Goal: Task Accomplishment & Management: Complete application form

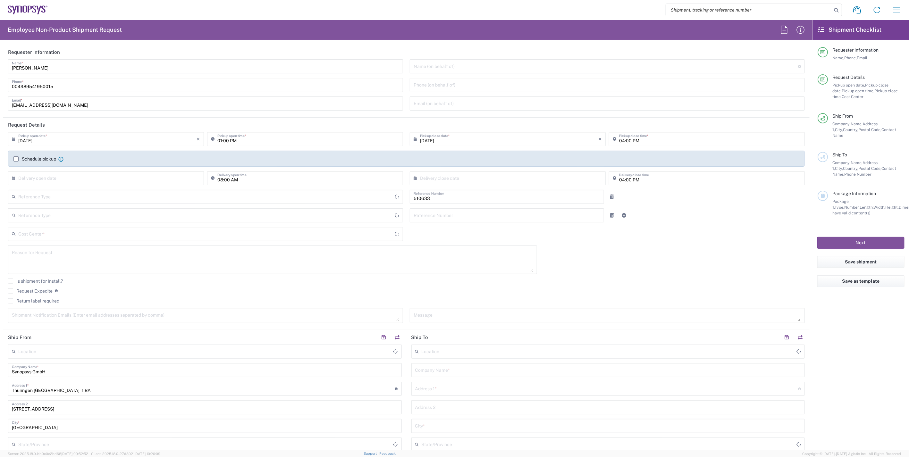
type input "DE01, SDG, HAPS, HW 510633"
type input "Delivered at Place"
type input "[GEOGRAPHIC_DATA]"
type input "Department"
type input "[GEOGRAPHIC_DATA]"
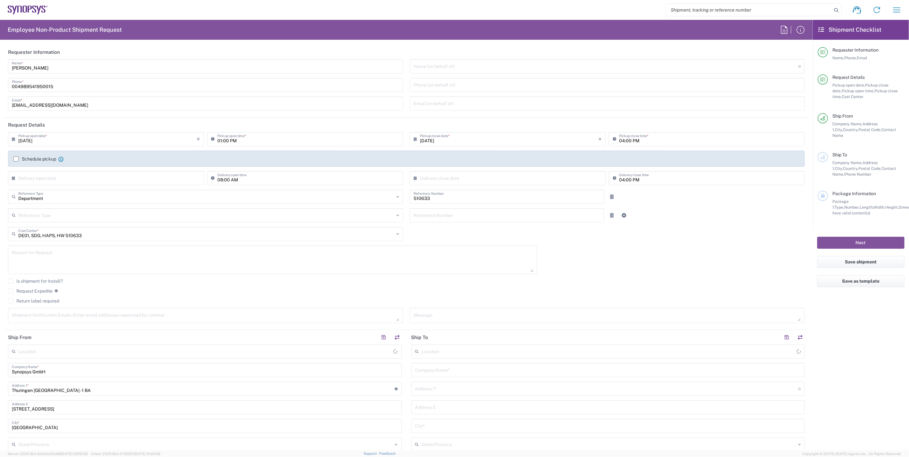
type input "[GEOGRAPHIC_DATA] DE06"
click at [27, 140] on input "[DATE]" at bounding box center [107, 138] width 178 height 11
click at [116, 177] on span "11" at bounding box center [117, 178] width 10 height 9
type input "[DATE]"
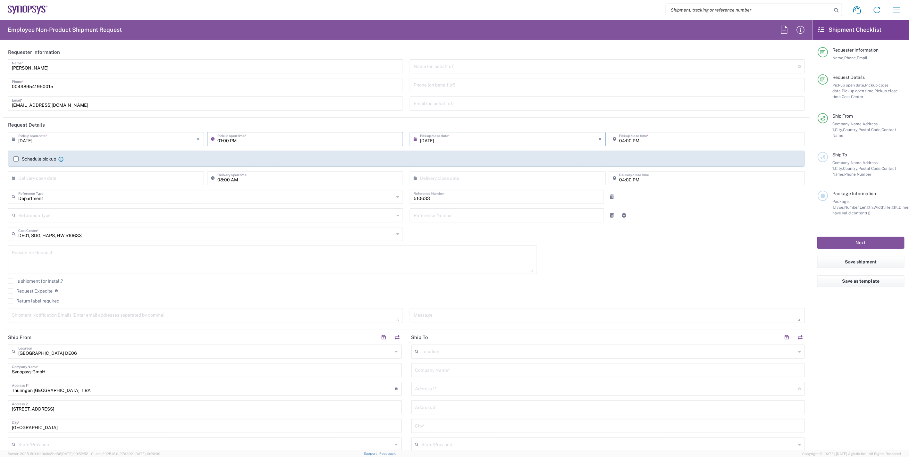
click at [218, 139] on input "01:00 PM" at bounding box center [308, 138] width 182 height 11
click at [234, 139] on input "09:00 PM" at bounding box center [308, 138] width 182 height 11
type input "09:00 AM"
click at [620, 139] on input "04:00 PM" at bounding box center [710, 138] width 182 height 11
type input "03:00 PM"
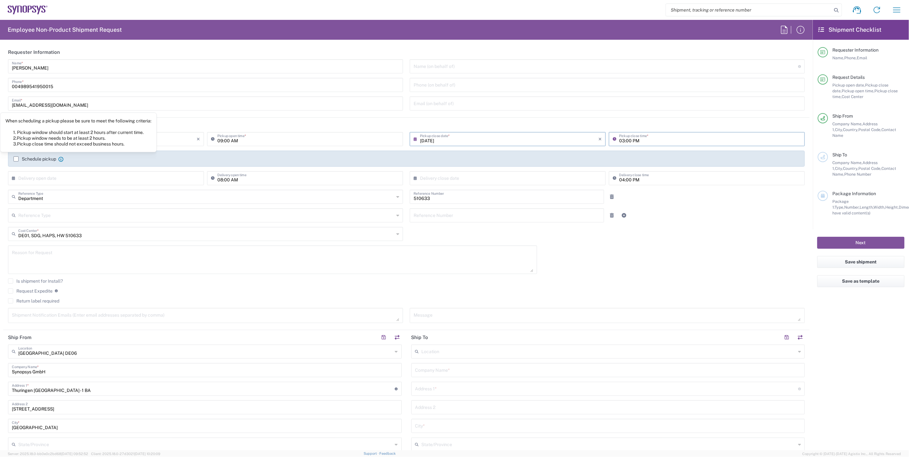
click at [32, 158] on label "Schedule pickup" at bounding box center [34, 159] width 43 height 5
click at [16, 159] on input "Schedule pickup" at bounding box center [16, 159] width 0 height 0
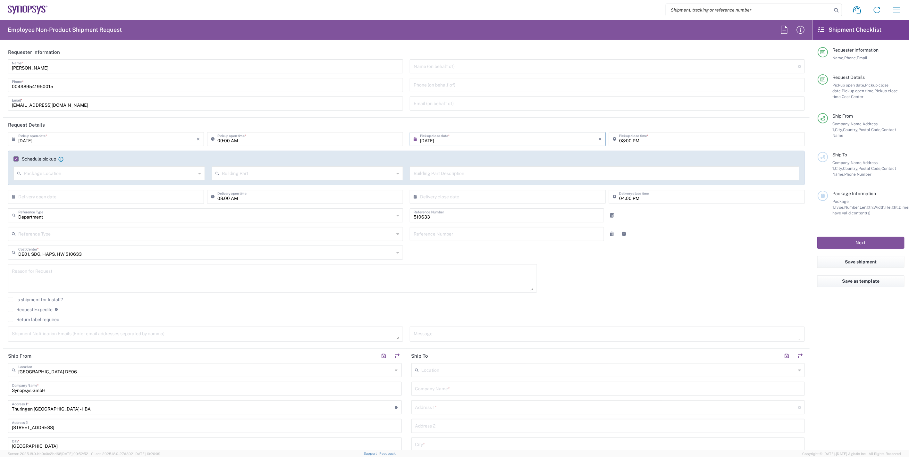
click at [723, 291] on div "[DATE] × Pickup open date * Cancel Apply 09:00 AM Pickup open time * [DATE] × P…" at bounding box center [407, 239] width 804 height 214
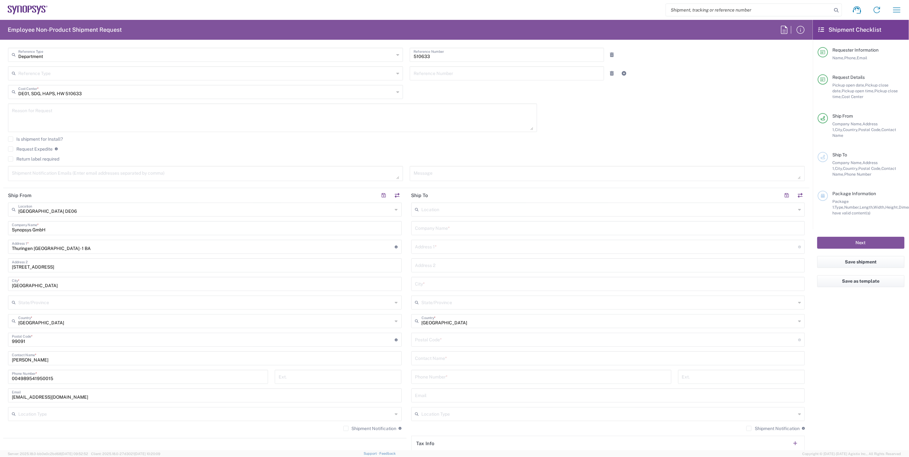
scroll to position [178, 0]
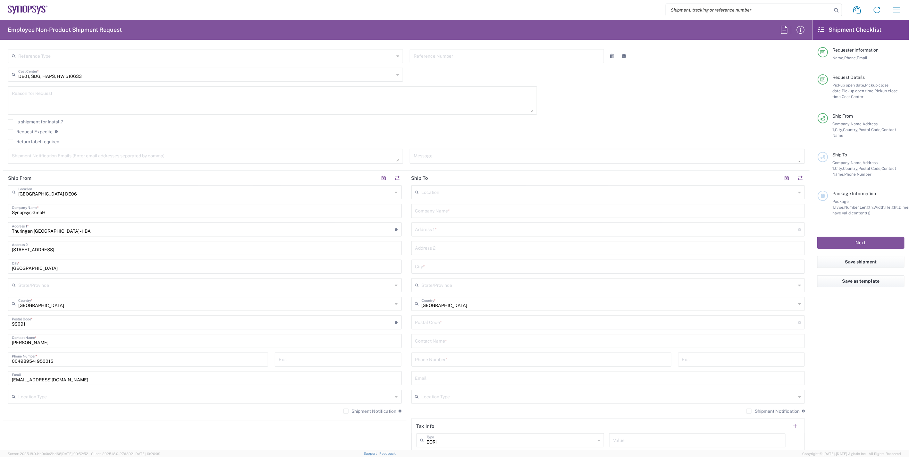
click at [445, 210] on input "text" at bounding box center [608, 210] width 386 height 11
paste input "[PERSON_NAME]"
type input "[PERSON_NAME]"
click at [456, 341] on input "text" at bounding box center [608, 340] width 386 height 11
paste input "[PERSON_NAME]"
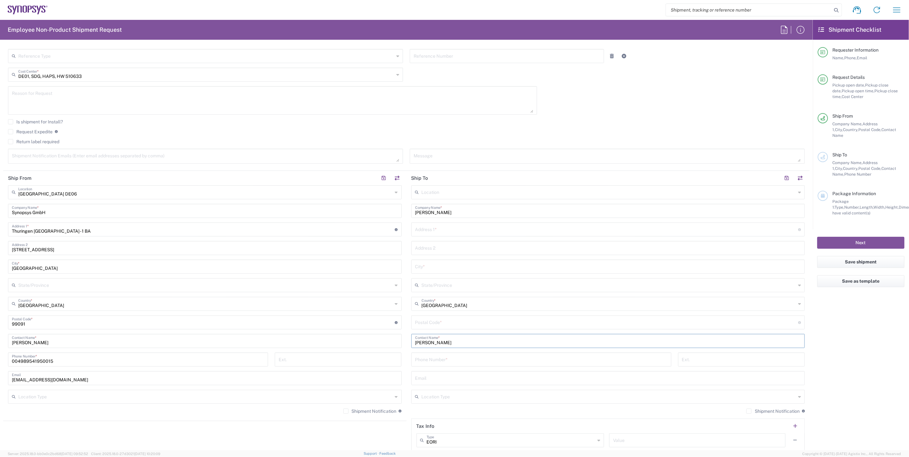
type input "[PERSON_NAME]"
click at [447, 377] on input "text" at bounding box center [608, 377] width 386 height 11
paste input "[PERSON_NAME][EMAIL_ADDRESS][DOMAIN_NAME]"
type input "[PERSON_NAME][EMAIL_ADDRESS][DOMAIN_NAME]"
click at [456, 228] on input "text" at bounding box center [606, 229] width 383 height 11
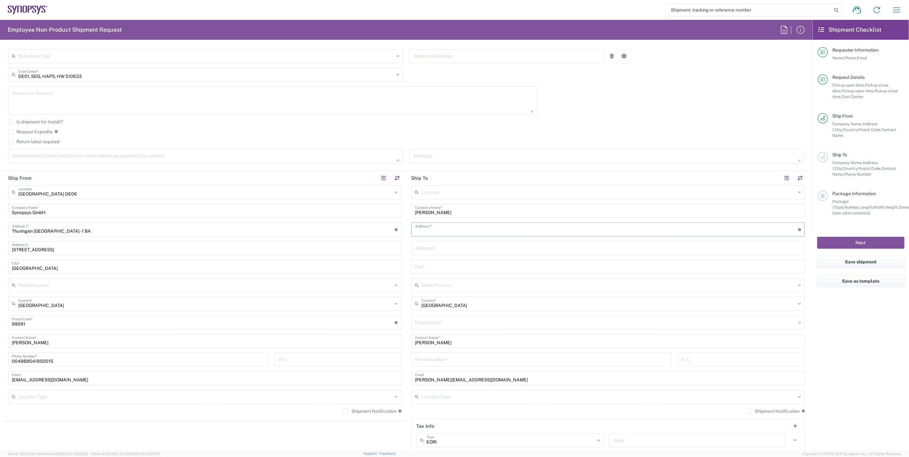
paste input "[STREET_ADDRESS]"
type input "[STREET_ADDRESS]"
click at [448, 319] on input "undefined" at bounding box center [606, 322] width 383 height 11
paste input "69118"
type input "69118"
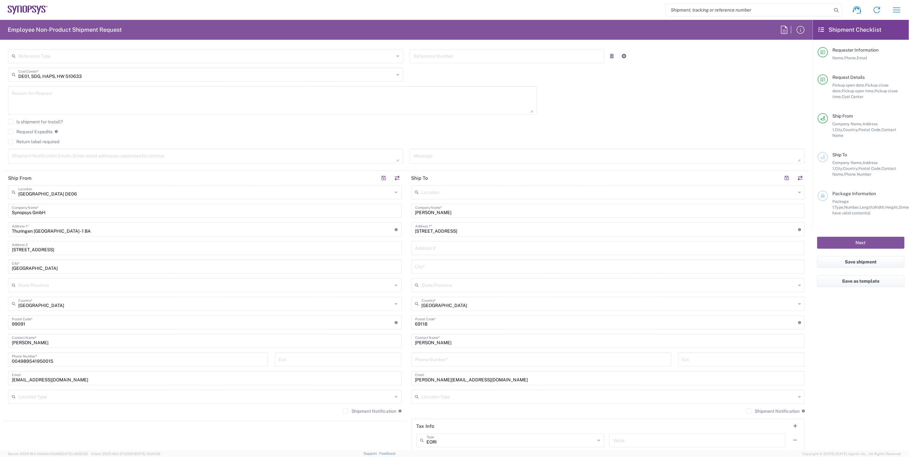
click at [438, 262] on input "text" at bounding box center [608, 266] width 386 height 11
paste input "[GEOGRAPHIC_DATA]"
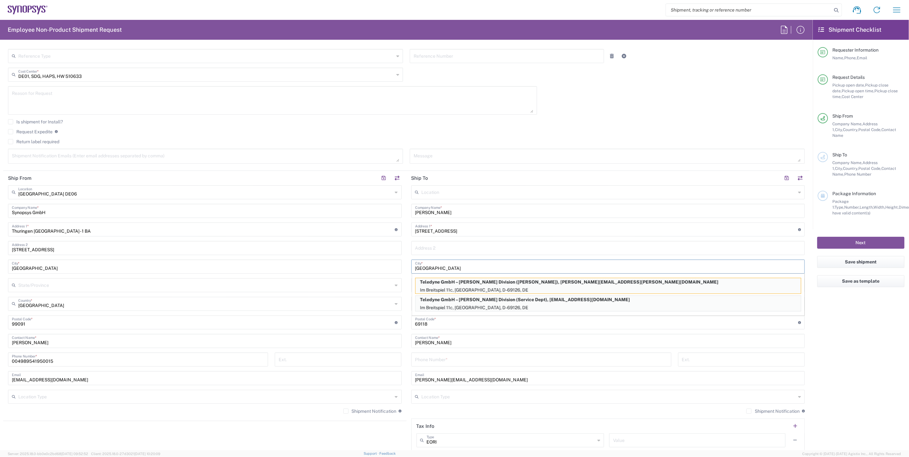
type input "[GEOGRAPHIC_DATA]"
click at [835, 327] on agx-form-checklist "Shipment Checklist Requester Information Name, Phone, Email Request Details Pic…" at bounding box center [861, 235] width 96 height 431
click at [832, 325] on agx-form-checklist "Shipment Checklist Requester Information Name, Phone, Email Request Details Pic…" at bounding box center [861, 235] width 96 height 431
click at [554, 266] on input "[GEOGRAPHIC_DATA]" at bounding box center [608, 266] width 386 height 11
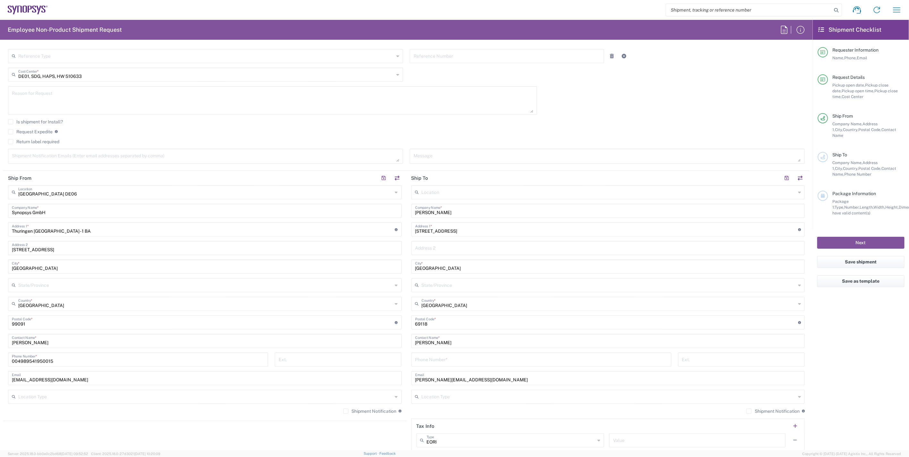
drag, startPoint x: 497, startPoint y: 364, endPoint x: 497, endPoint y: 360, distance: 3.7
click at [497, 361] on input "tel" at bounding box center [541, 359] width 252 height 11
paste input "01783683849"
type input "01783683849"
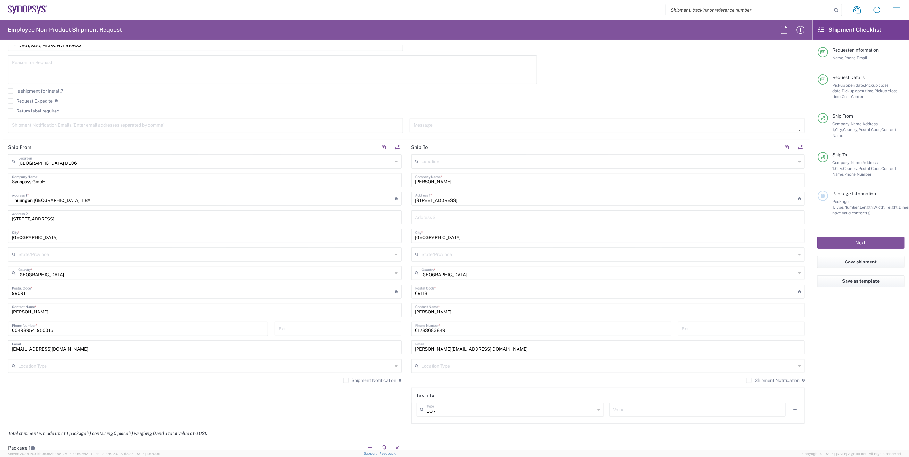
scroll to position [356, 0]
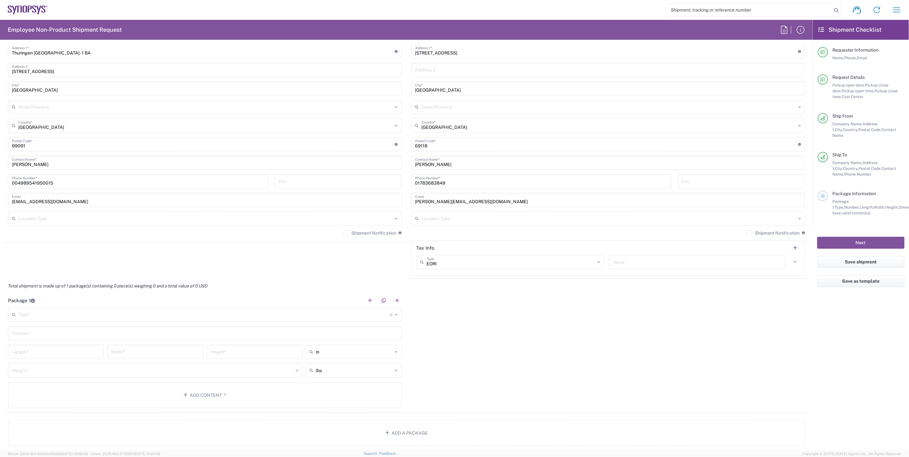
click at [343, 317] on input "text" at bounding box center [204, 314] width 372 height 11
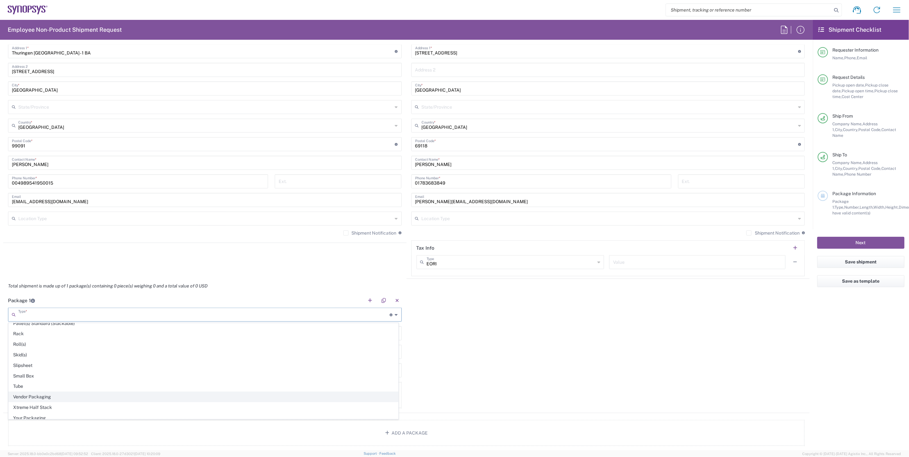
scroll to position [306, 0]
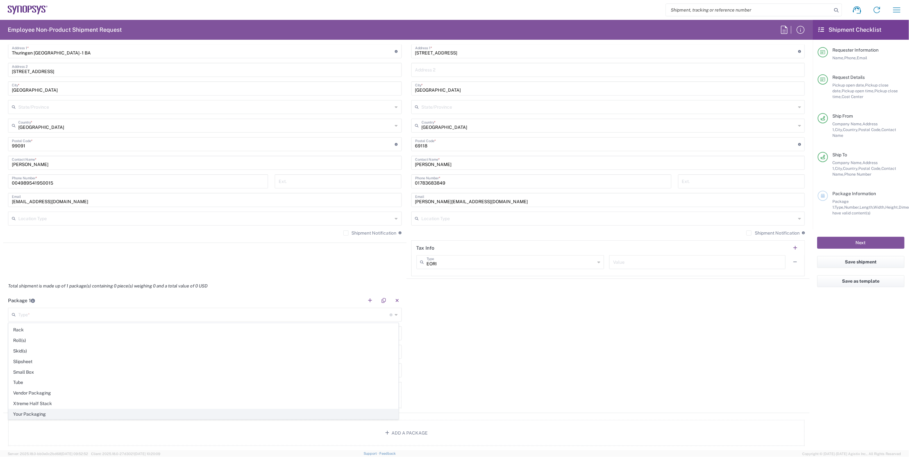
click at [96, 412] on span "Your Packaging" at bounding box center [204, 415] width 390 height 10
type input "Your Packaging"
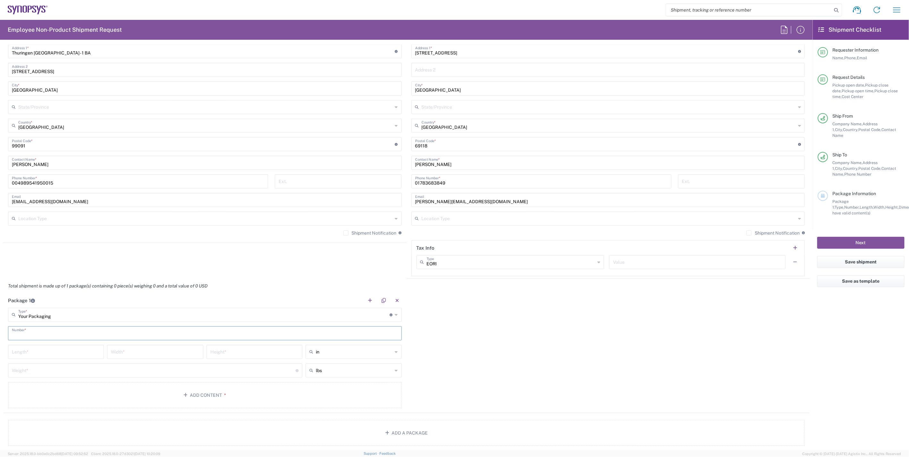
click at [312, 334] on input "text" at bounding box center [205, 332] width 386 height 11
type input "1"
click at [499, 325] on div "Package 1 Your Packaging Type * Material used to package goods Bale(s) Basket(s…" at bounding box center [406, 353] width 807 height 120
click at [340, 352] on input "text" at bounding box center [354, 352] width 77 height 10
click at [339, 377] on span "cm" at bounding box center [351, 376] width 94 height 10
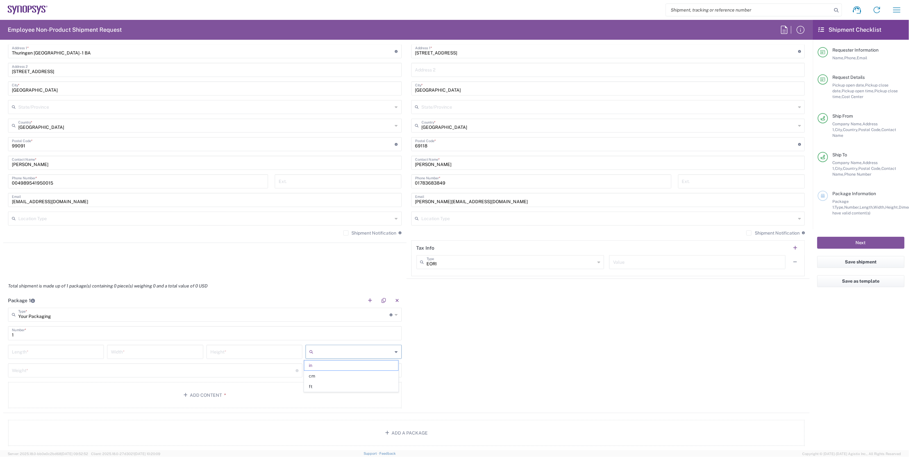
type input "cm"
click at [363, 370] on input "text" at bounding box center [354, 371] width 77 height 10
click at [360, 395] on span "kgs" at bounding box center [351, 395] width 94 height 10
type input "kgs"
click at [522, 354] on div "Package 1 Your Packaging Type * Material used to package goods Bale(s) Basket(s…" at bounding box center [406, 353] width 807 height 120
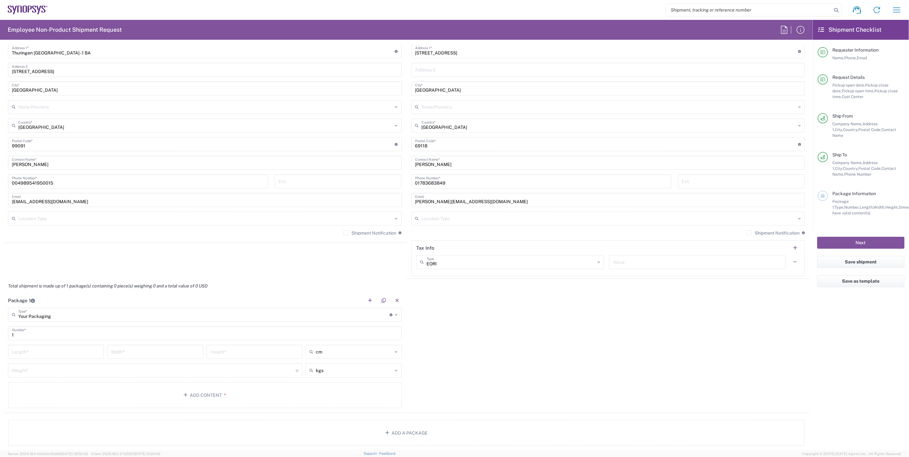
drag, startPoint x: 529, startPoint y: 310, endPoint x: 521, endPoint y: 312, distance: 7.5
click at [529, 310] on div "Package 1 Your Packaging Type * Material used to package goods Bale(s) Basket(s…" at bounding box center [406, 353] width 807 height 120
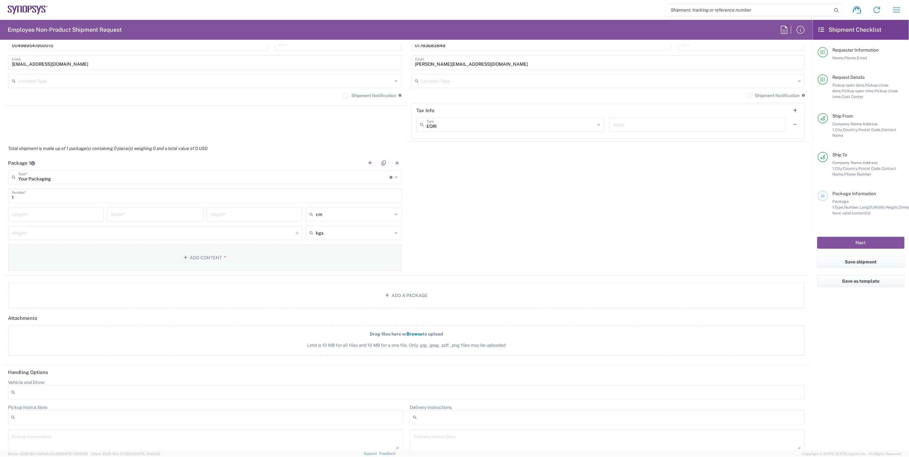
scroll to position [488, 0]
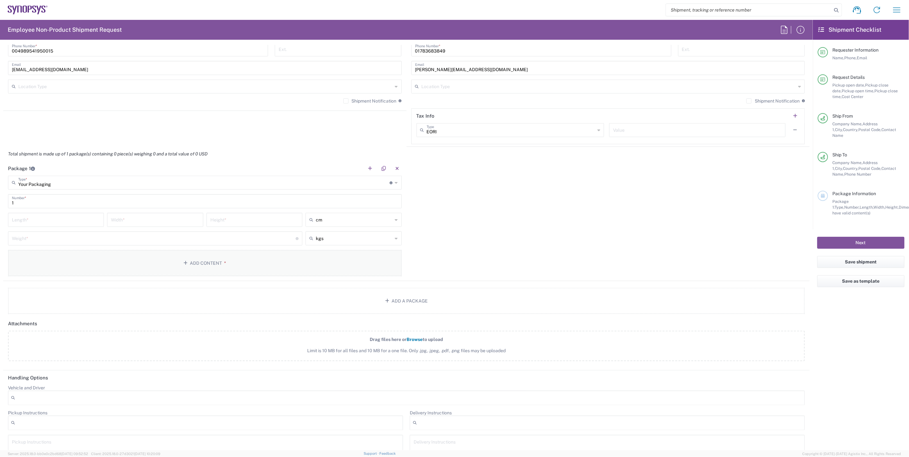
click at [201, 263] on button "Add Content *" at bounding box center [205, 263] width 394 height 26
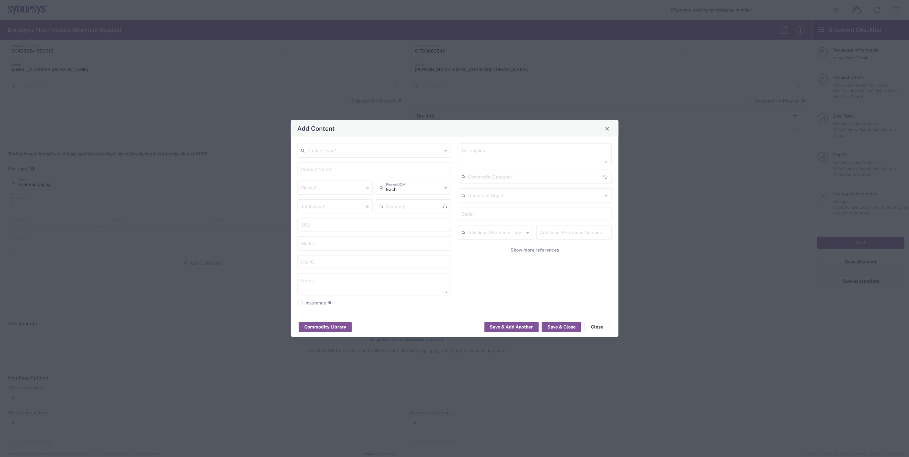
type input "US Dollar"
click at [360, 151] on input "text" at bounding box center [375, 150] width 135 height 11
click at [345, 175] on span "General Commodity" at bounding box center [374, 175] width 152 height 10
type input "General Commodity"
click at [348, 172] on input "text" at bounding box center [374, 168] width 146 height 11
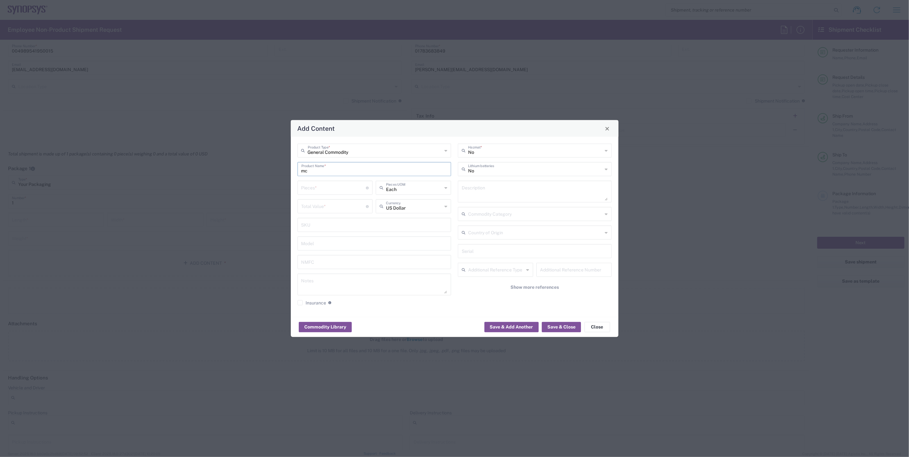
type input "m"
click at [375, 185] on div "Macbook Air" at bounding box center [374, 184] width 153 height 11
type input "Macbook Air"
type textarea "LAPTOP COMPUTER"
click at [348, 187] on input "number" at bounding box center [333, 187] width 65 height 11
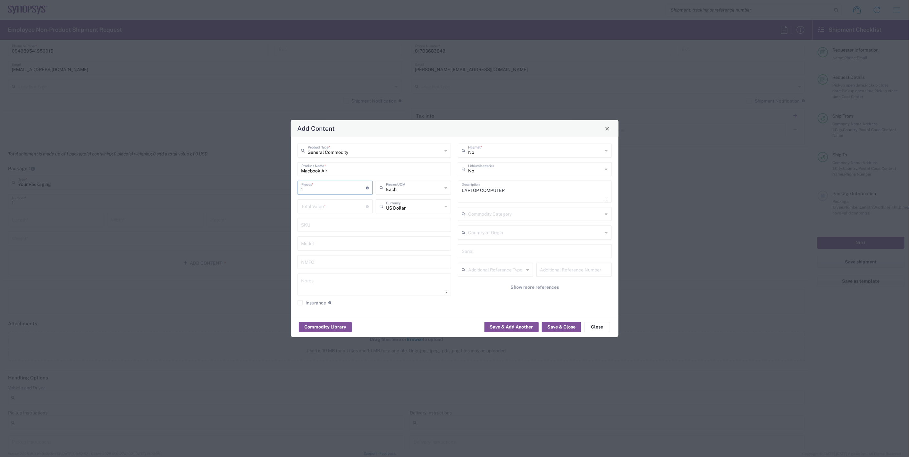
type input "1"
click at [335, 207] on input "number" at bounding box center [333, 205] width 65 height 11
type input "1100"
click at [399, 207] on input "text" at bounding box center [414, 205] width 56 height 11
click at [400, 224] on span "Euro" at bounding box center [414, 221] width 74 height 10
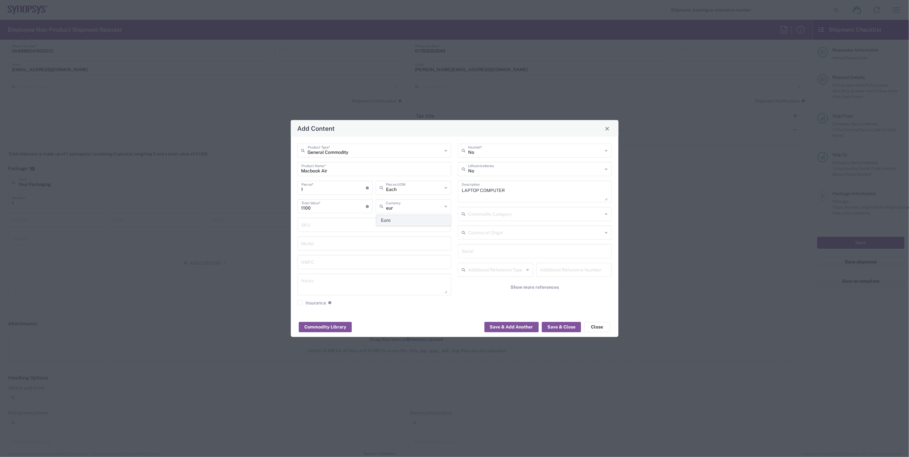
type input "Euro"
click at [471, 301] on div "No Hazmat * No Lithium batteries LAPTOP COMPUTER Description Commodity Category…" at bounding box center [535, 227] width 161 height 167
click at [557, 328] on button "Save & Close" at bounding box center [561, 327] width 39 height 10
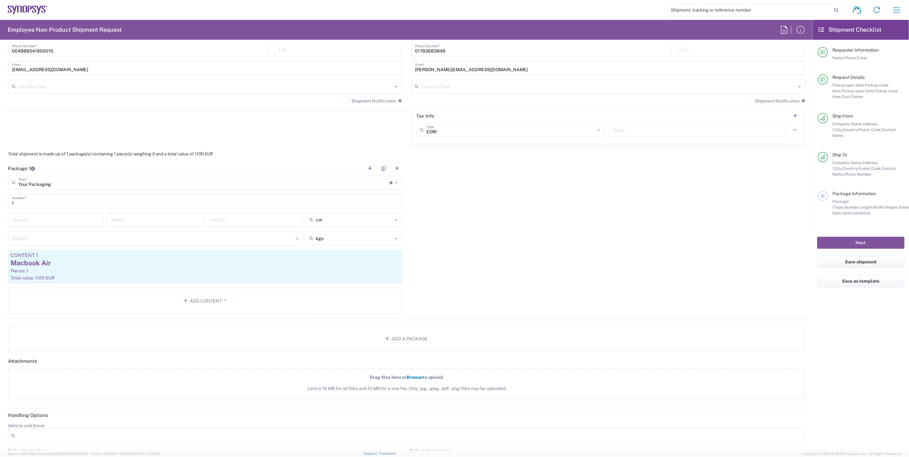
click at [565, 283] on div "Package 1 Your Packaging Type * Material used to package goods Bale(s) Basket(s…" at bounding box center [406, 240] width 807 height 158
click at [191, 240] on input "number" at bounding box center [154, 238] width 284 height 11
type input "2.5"
click at [59, 215] on input "number" at bounding box center [56, 219] width 88 height 11
type input "38"
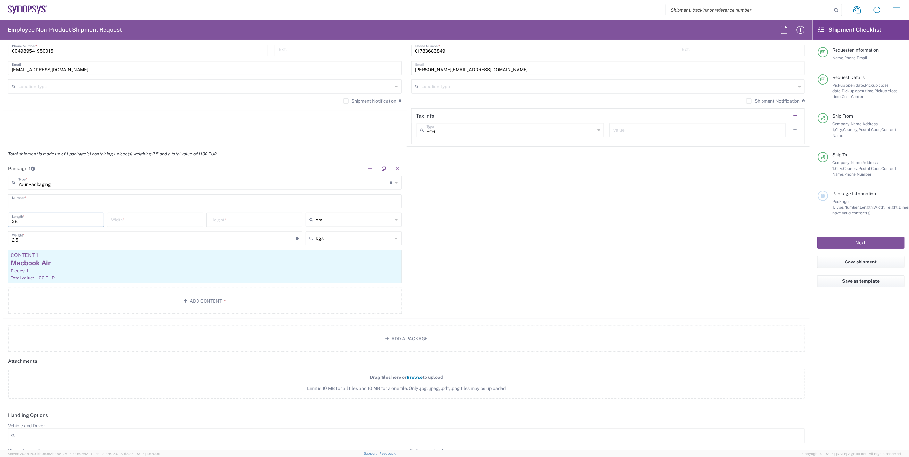
click at [139, 224] on input "number" at bounding box center [155, 219] width 88 height 11
type input "29"
click at [228, 218] on input "number" at bounding box center [254, 219] width 88 height 11
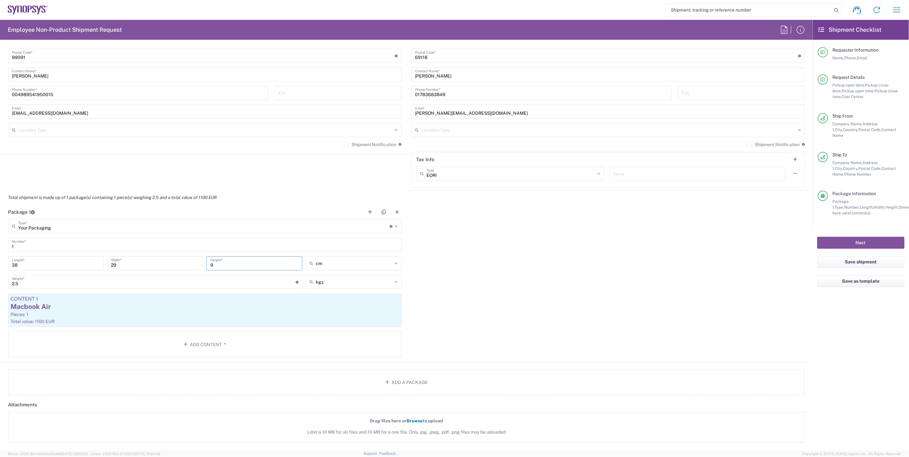
scroll to position [239, 0]
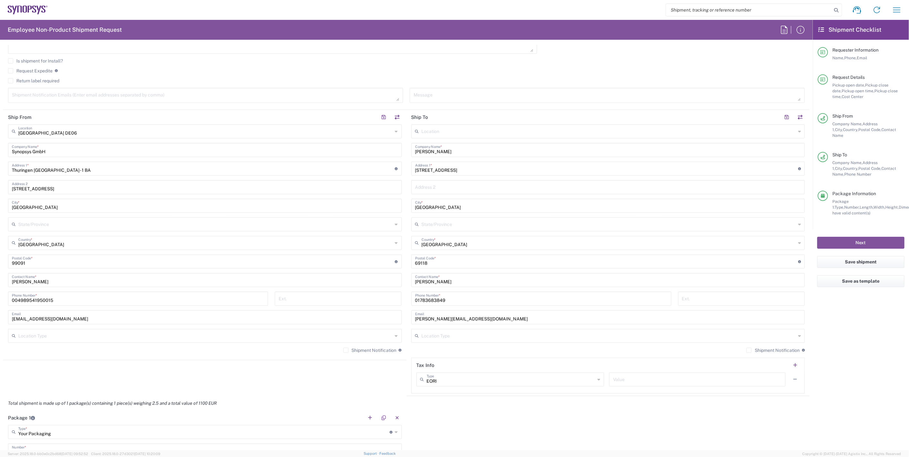
type input "9"
click at [747, 350] on label "Shipment Notification" at bounding box center [773, 350] width 53 height 5
click at [749, 351] on input "Shipment Notification" at bounding box center [749, 351] width 0 height 0
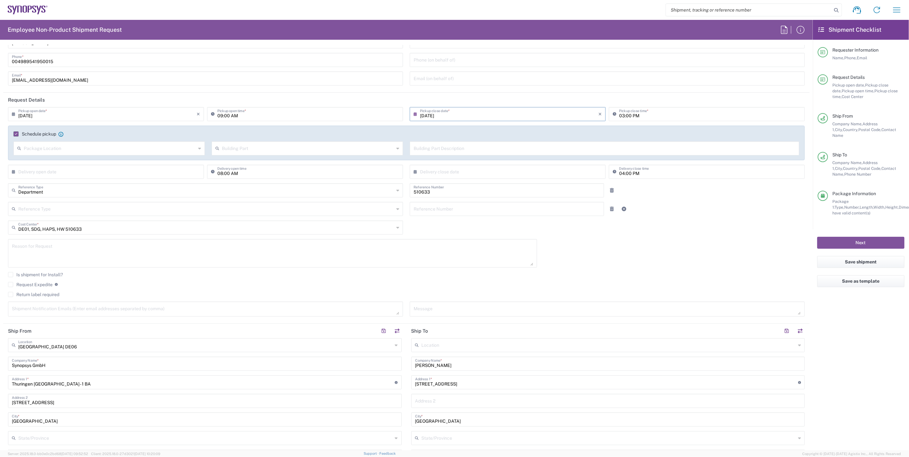
scroll to position [0, 0]
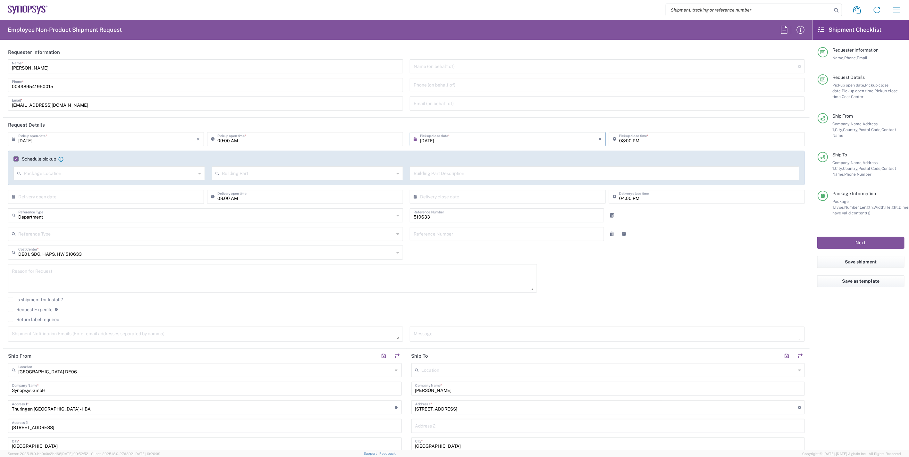
click at [675, 286] on div "[DATE] × Pickup open date * Cancel Apply 09:00 AM Pickup open time * [DATE] × P…" at bounding box center [407, 239] width 804 height 214
click at [847, 238] on button "Next" at bounding box center [861, 243] width 87 height 12
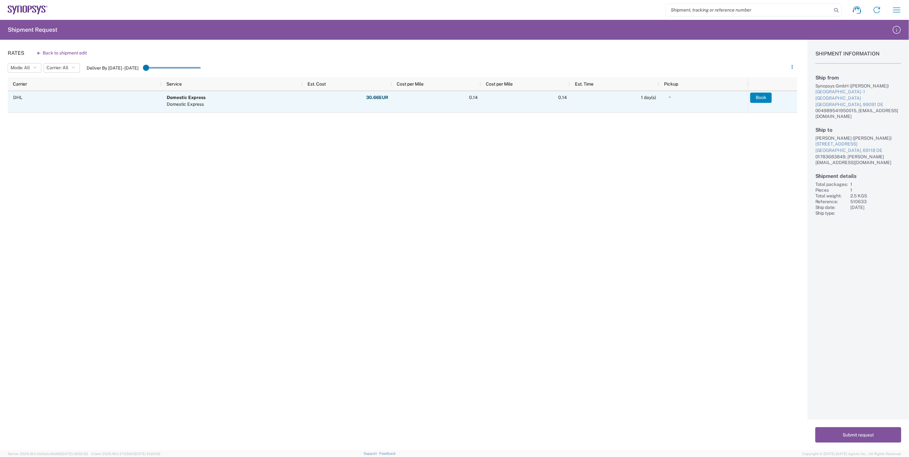
click at [764, 98] on button "Book" at bounding box center [761, 98] width 21 height 10
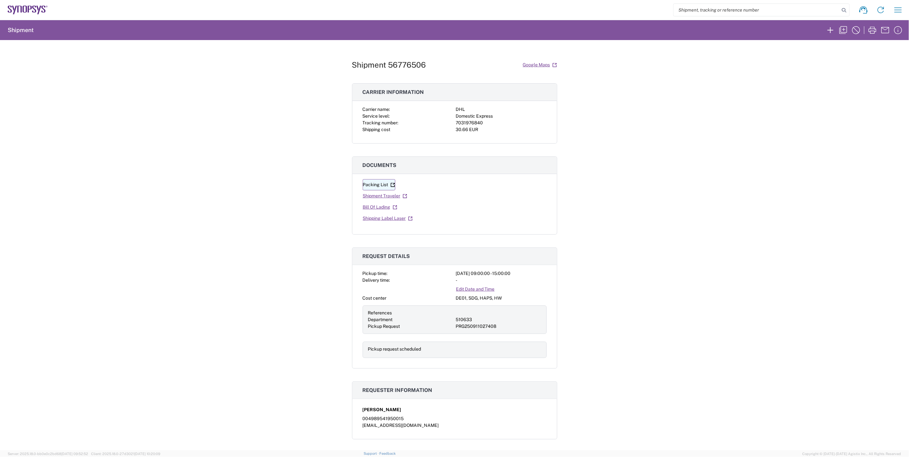
click at [371, 184] on link "Packing List" at bounding box center [379, 184] width 33 height 11
click at [377, 207] on link "Bill Of Lading" at bounding box center [380, 207] width 35 height 11
click at [389, 218] on link "Shipping Label Laser" at bounding box center [388, 218] width 50 height 11
